Goal: Task Accomplishment & Management: Complete application form

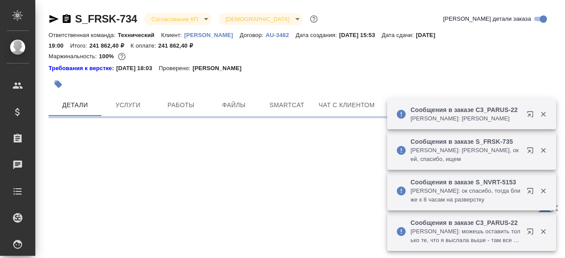
select select "RU"
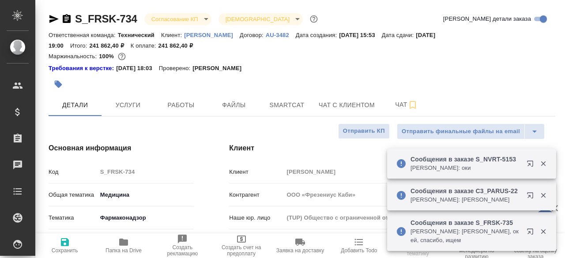
click at [358, 64] on div "Требования к верстке: 19.01.2024 18:03 Проверено: Петрова Валерия" at bounding box center [302, 68] width 506 height 9
type textarea "x"
type input "Федотова Ирина"
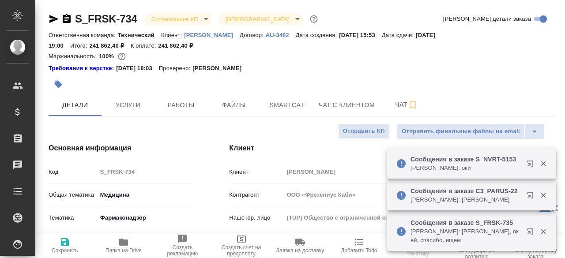
type input "Комаров Роман"
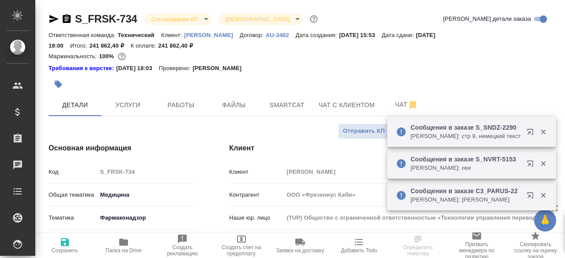
type textarea "x"
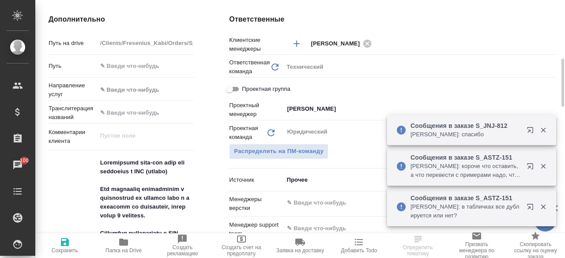
scroll to position [450, 0]
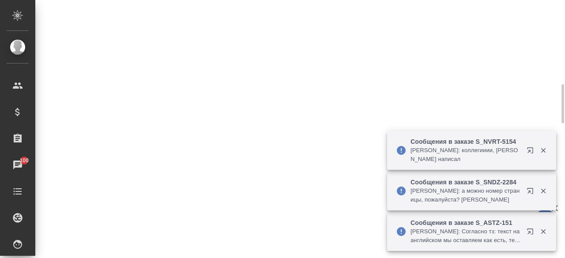
select select "RU"
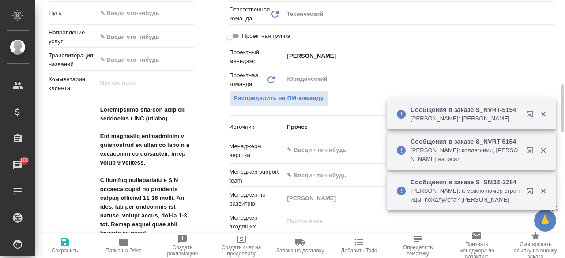
type textarea "x"
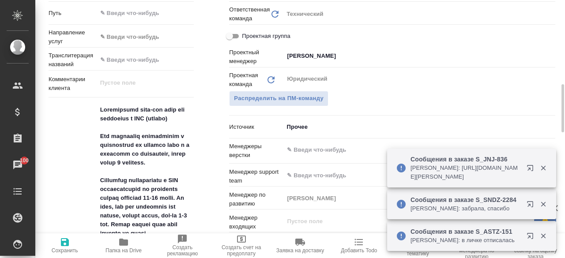
type textarea "x"
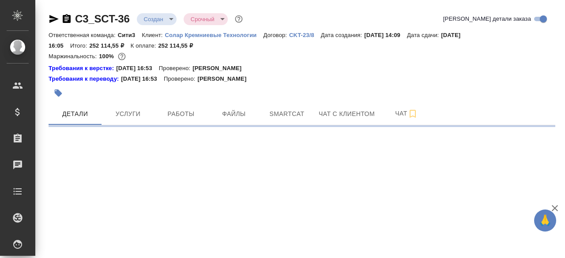
select select "RU"
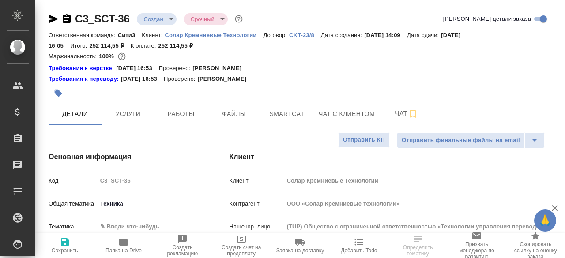
type textarea "x"
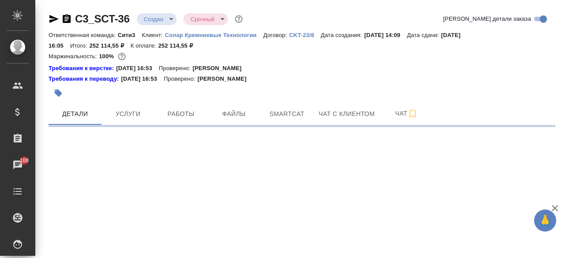
select select "RU"
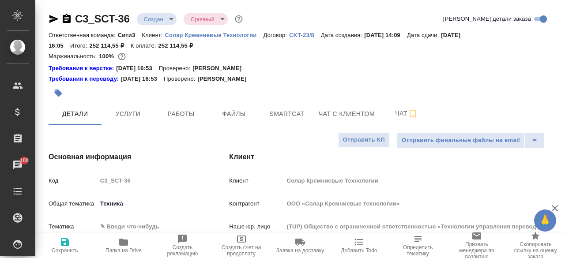
type textarea "x"
click at [378, 74] on div "Требования к переводу: [DATE] 16:53 Проверено: [PERSON_NAME]" at bounding box center [302, 78] width 506 height 11
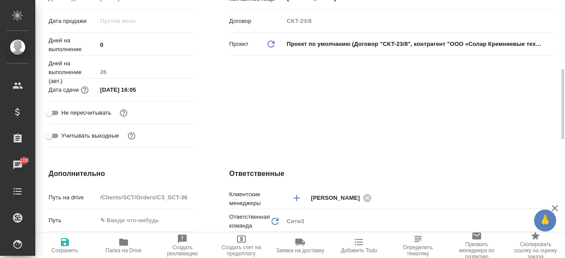
scroll to position [238, 0]
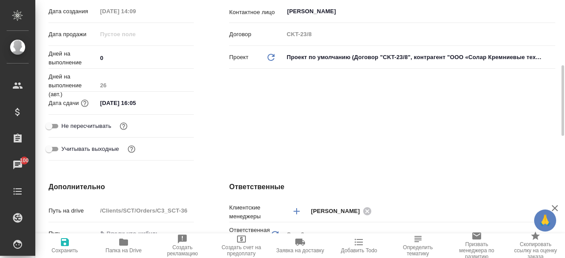
type textarea "x"
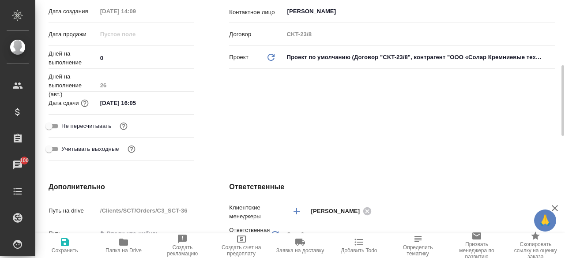
type textarea "x"
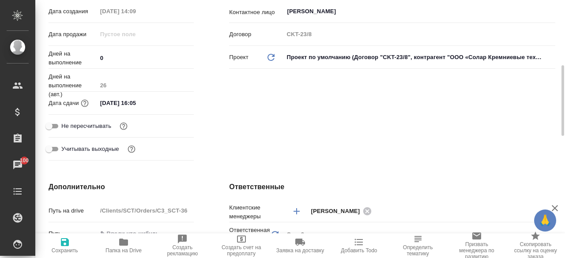
type textarea "x"
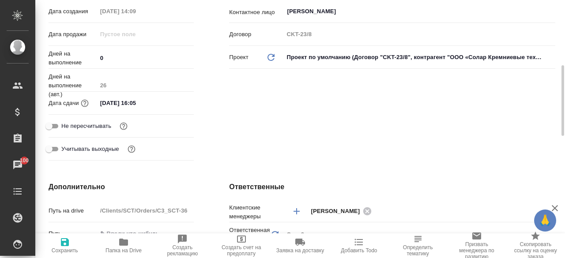
type textarea "x"
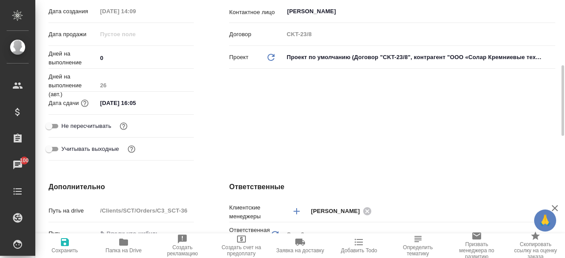
type textarea "x"
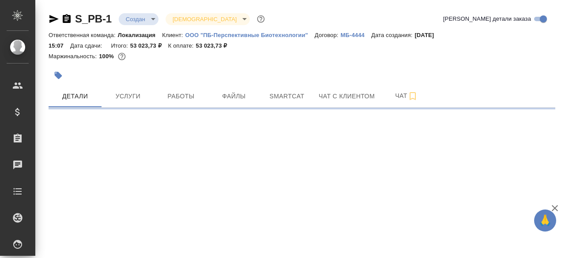
select select "RU"
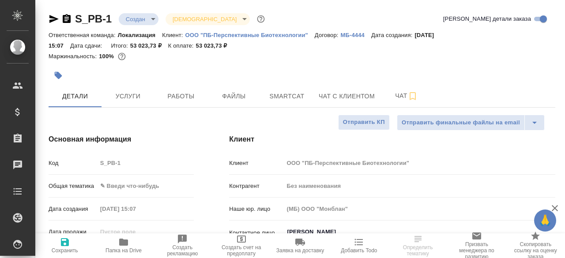
type textarea "x"
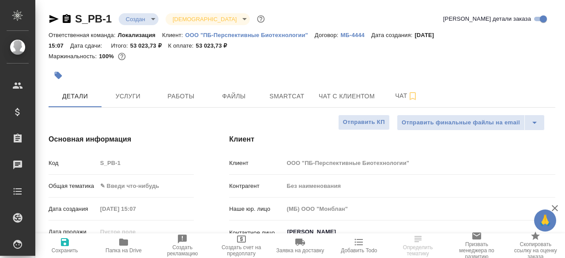
type textarea "x"
click at [427, 67] on div at bounding box center [302, 75] width 506 height 19
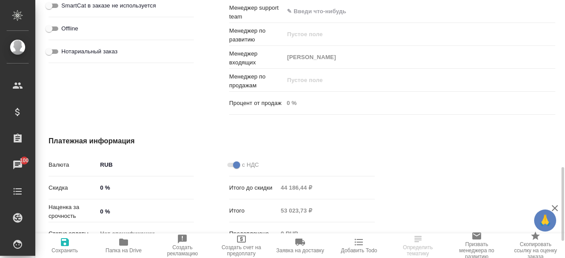
scroll to position [641, 0]
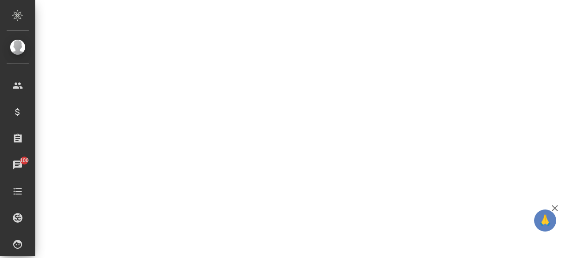
select select "RU"
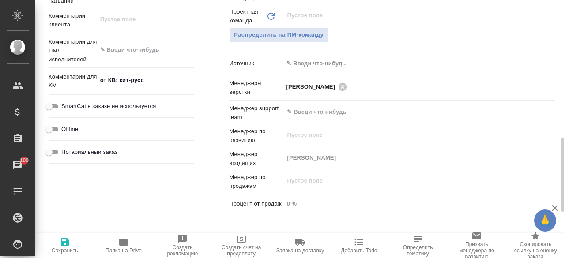
type textarea "x"
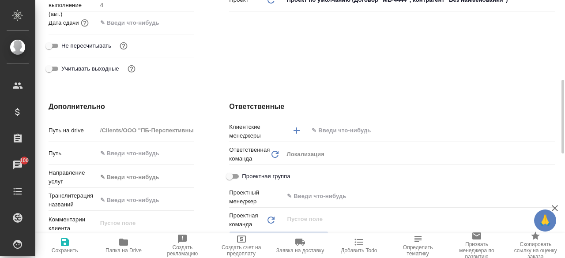
scroll to position [357, 0]
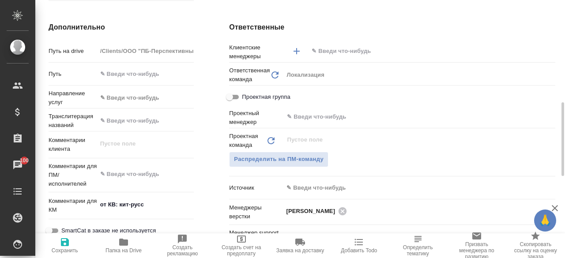
type textarea "x"
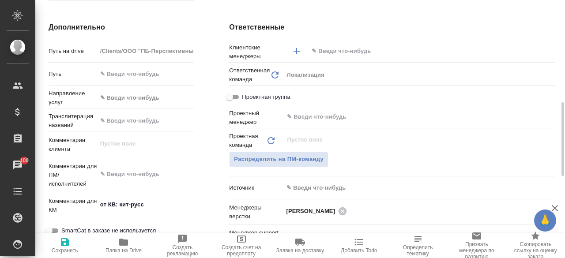
type textarea "x"
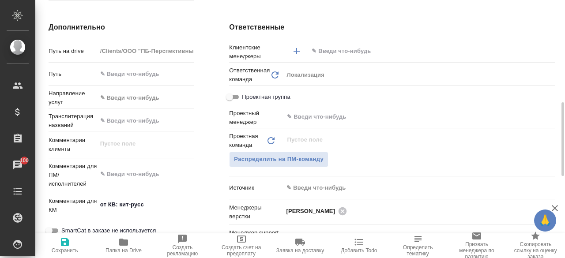
type textarea "x"
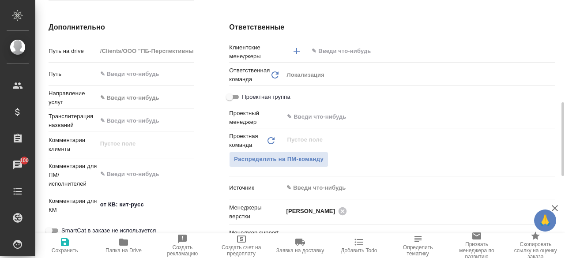
type textarea "x"
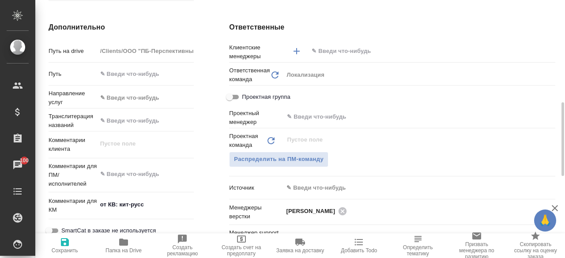
type textarea "x"
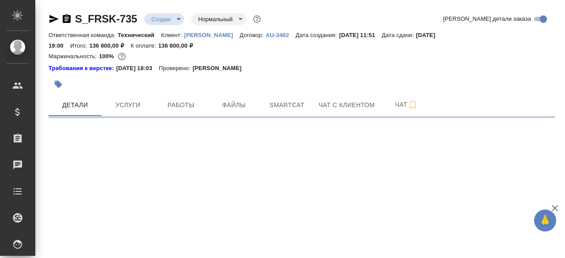
select select "RU"
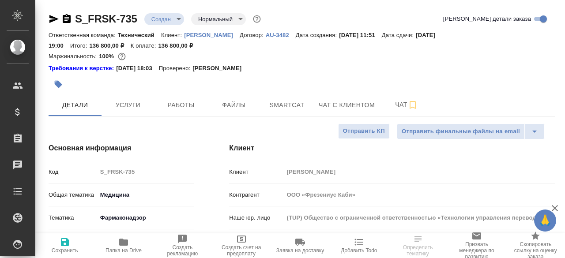
type textarea "x"
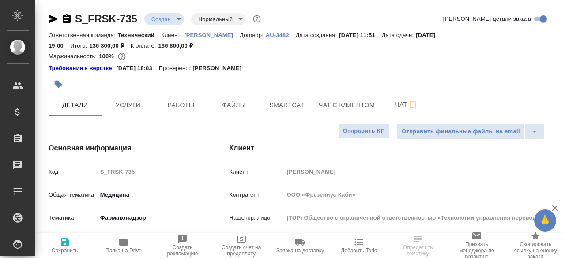
type textarea "x"
click at [282, 80] on div at bounding box center [217, 84] width 337 height 19
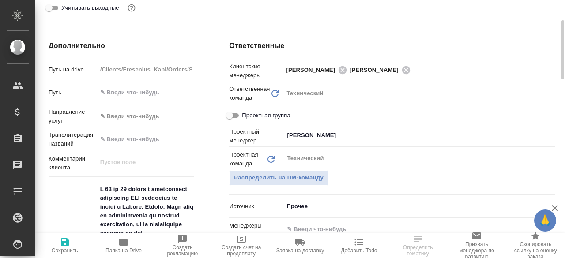
scroll to position [423, 0]
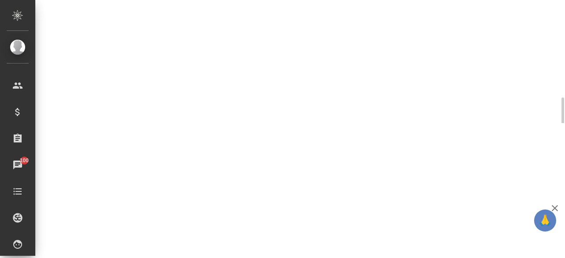
select select "RU"
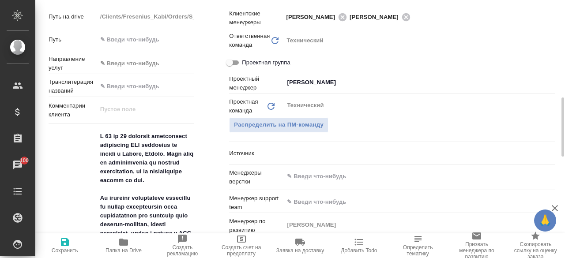
type textarea "x"
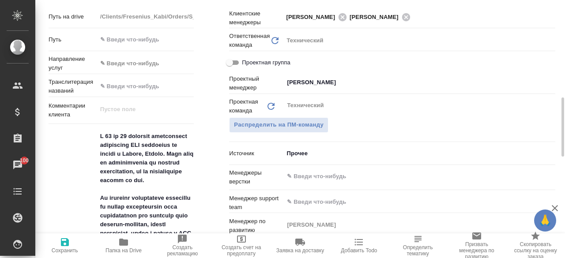
type textarea "x"
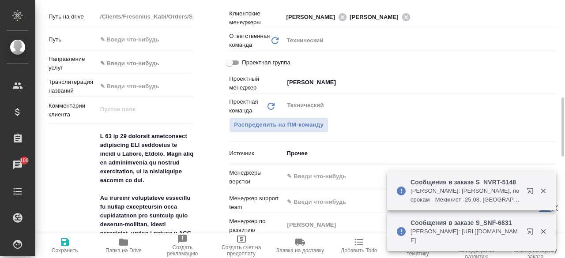
type textarea "x"
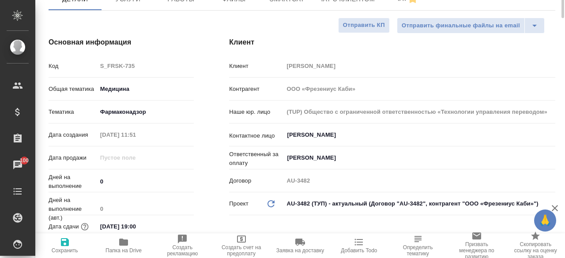
scroll to position [0, 0]
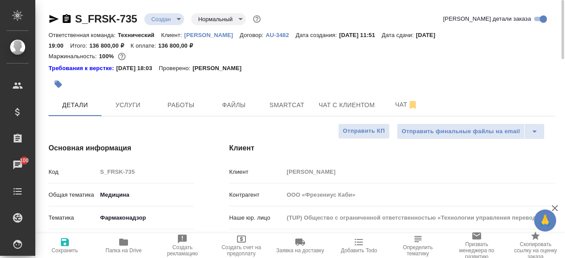
type textarea "x"
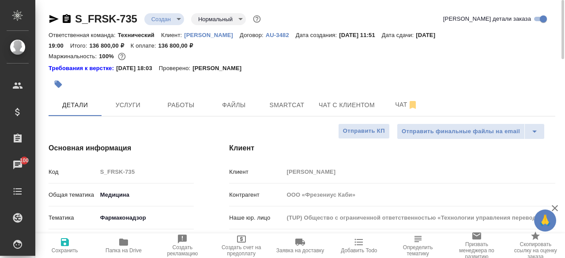
type textarea "x"
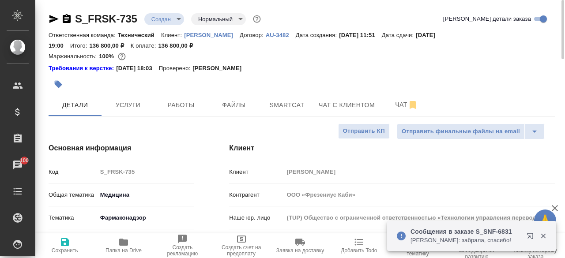
click at [351, 53] on div "Маржинальность: 100%" at bounding box center [302, 56] width 506 height 11
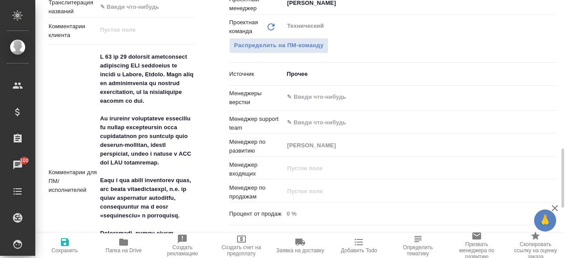
scroll to position [595, 0]
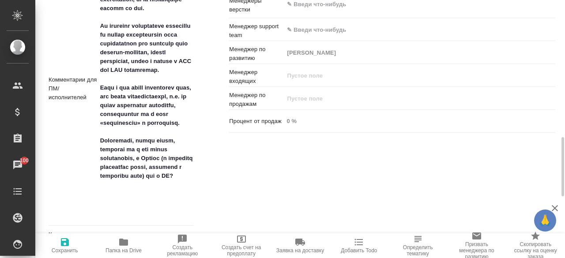
type textarea "x"
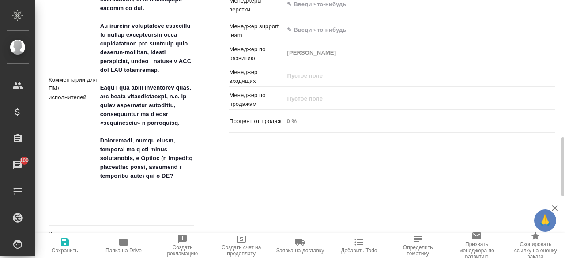
type textarea "x"
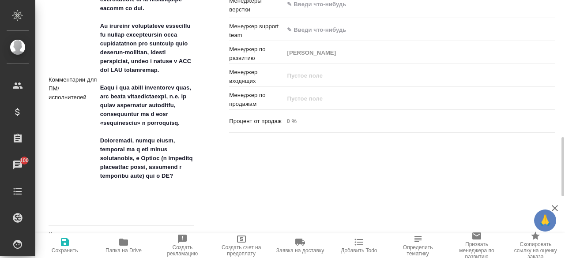
type textarea "x"
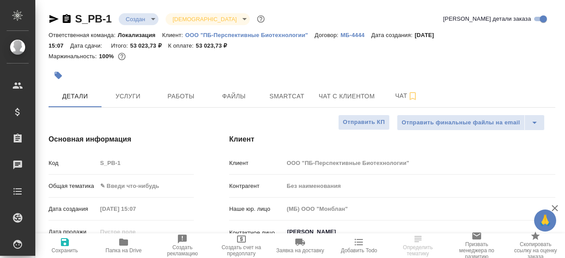
select select "RU"
click at [263, 117] on div "Клиент Клиент ООО "ПБ-Перспективные Биотехнологии" Контрагент Без наименования …" at bounding box center [391, 247] width 361 height 263
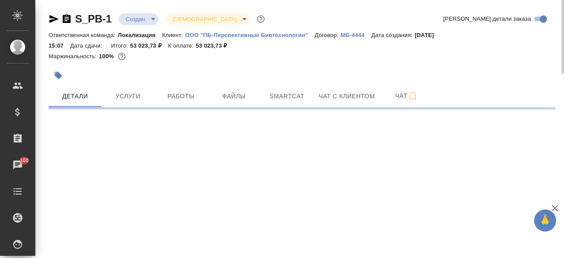
click at [258, 33] on p "ООО "ПБ-Перспективные Биотехнологии"" at bounding box center [249, 35] width 129 height 7
select select "RU"
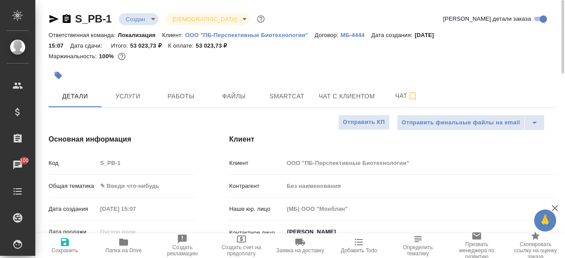
type textarea "x"
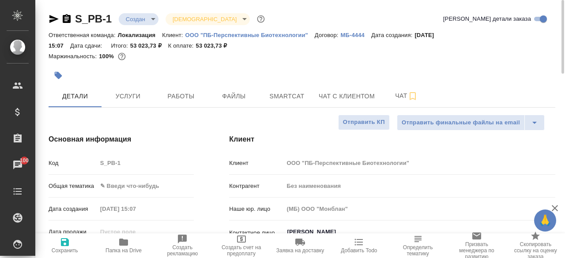
type textarea "x"
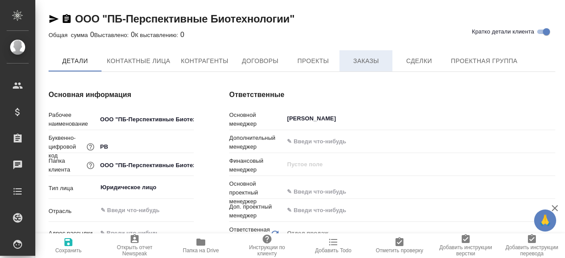
type textarea "x"
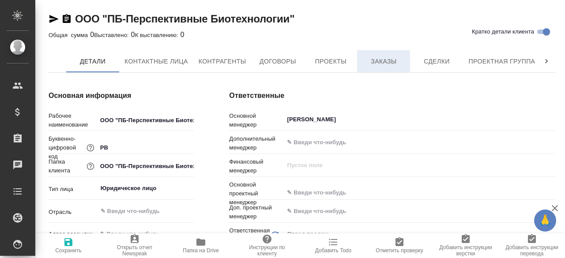
type textarea "x"
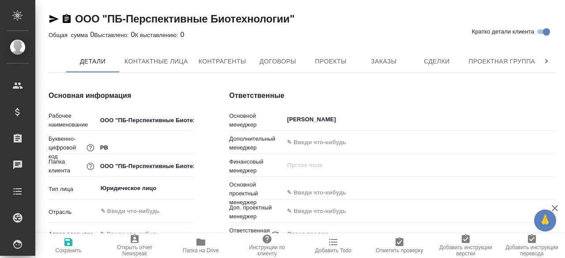
type textarea "x"
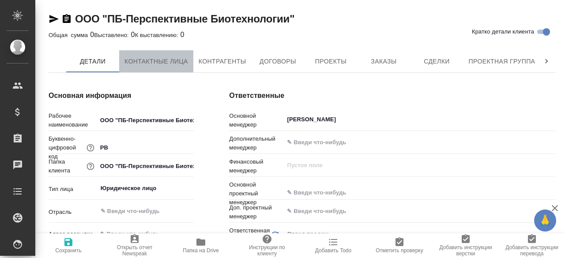
click at [144, 54] on button "Контактные лица" at bounding box center [156, 61] width 74 height 22
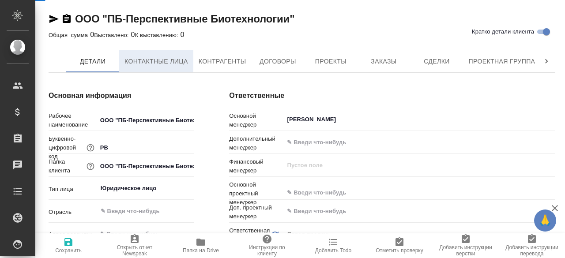
select select "RU"
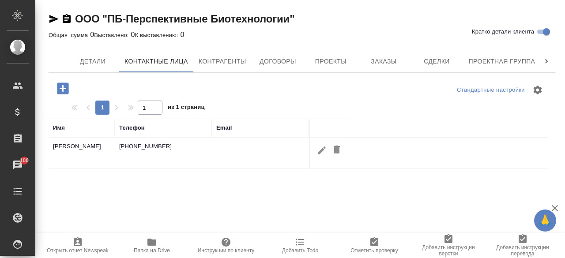
drag, startPoint x: 163, startPoint y: 143, endPoint x: 120, endPoint y: 145, distance: 43.7
click at [120, 145] on td "+79087858667" at bounding box center [163, 153] width 97 height 31
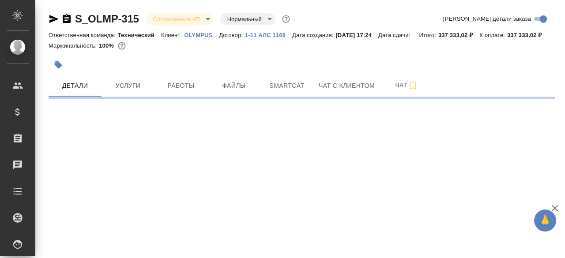
select select "RU"
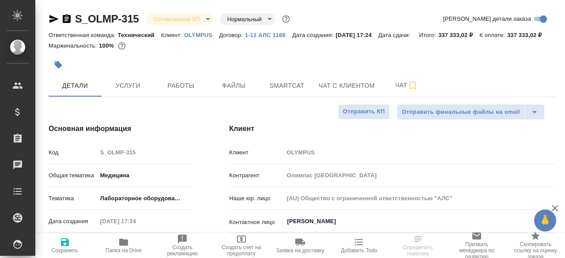
type textarea "x"
click at [314, 69] on div at bounding box center [217, 64] width 337 height 19
type textarea "x"
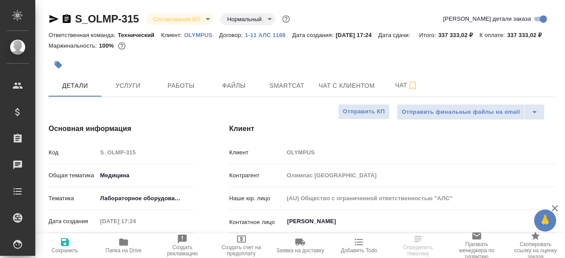
type textarea "x"
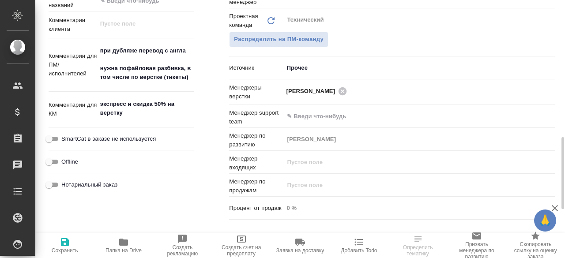
scroll to position [569, 0]
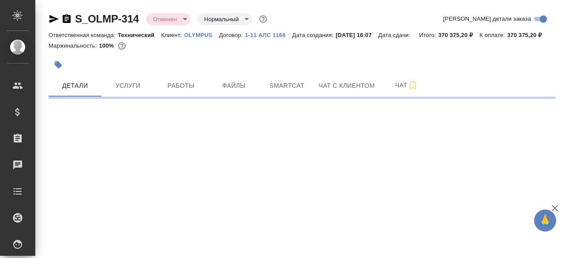
select select "RU"
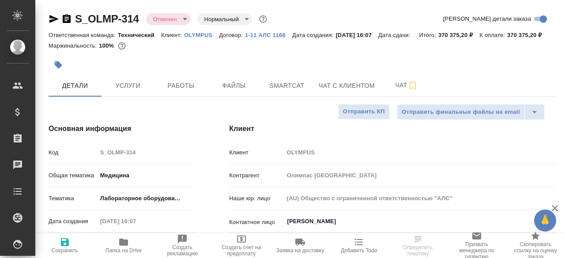
type textarea "x"
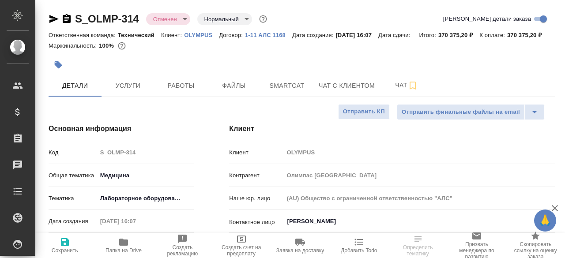
type textarea "x"
click at [283, 52] on div "Маржинальность: 100%" at bounding box center [302, 45] width 506 height 11
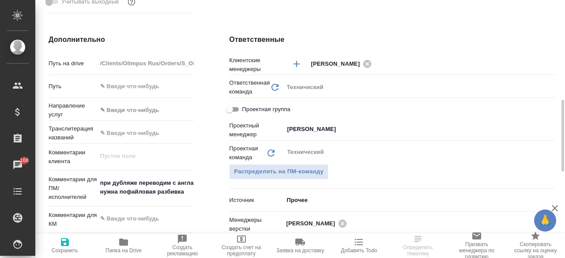
scroll to position [450, 0]
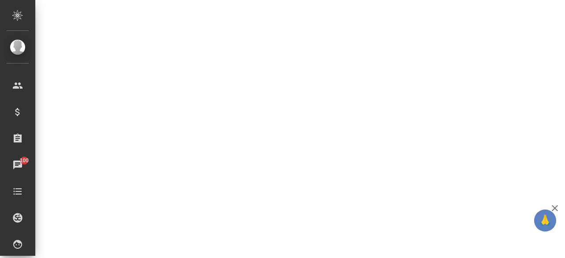
select select "RU"
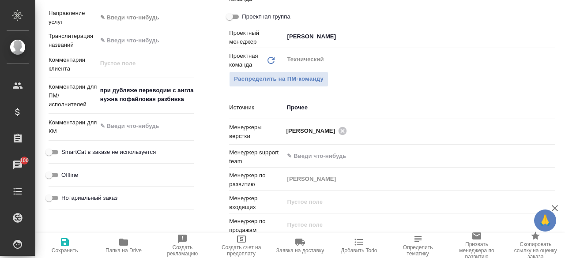
type textarea "x"
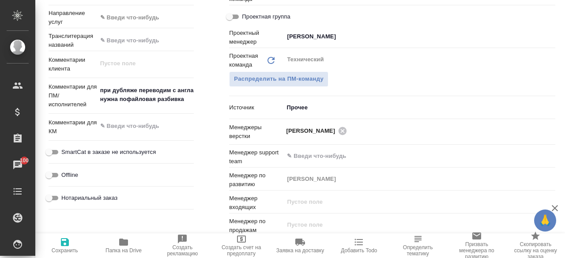
type textarea "x"
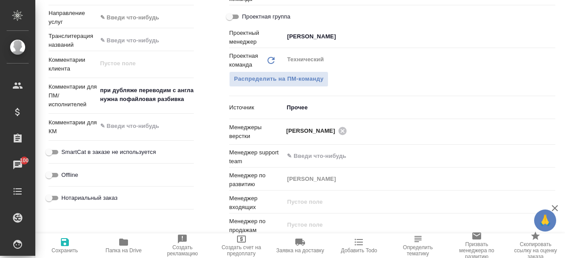
type textarea "x"
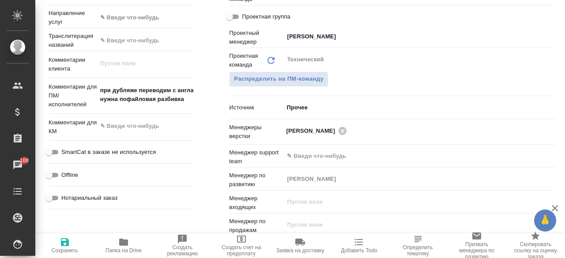
type textarea "x"
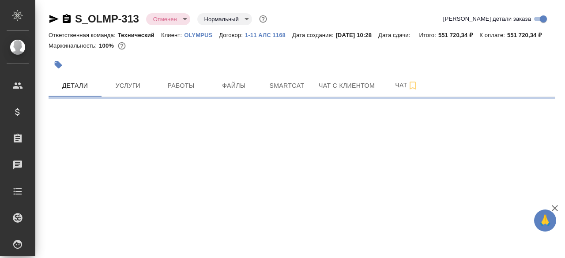
select select "RU"
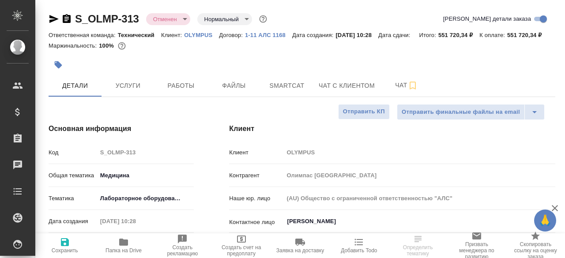
type textarea "x"
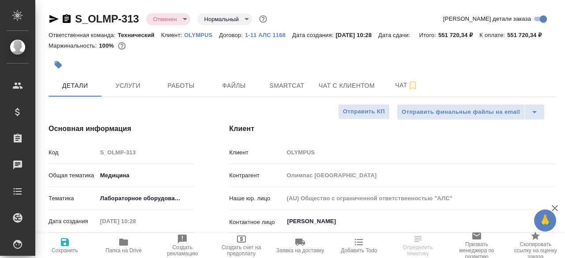
type textarea "x"
